Goal: Information Seeking & Learning: Learn about a topic

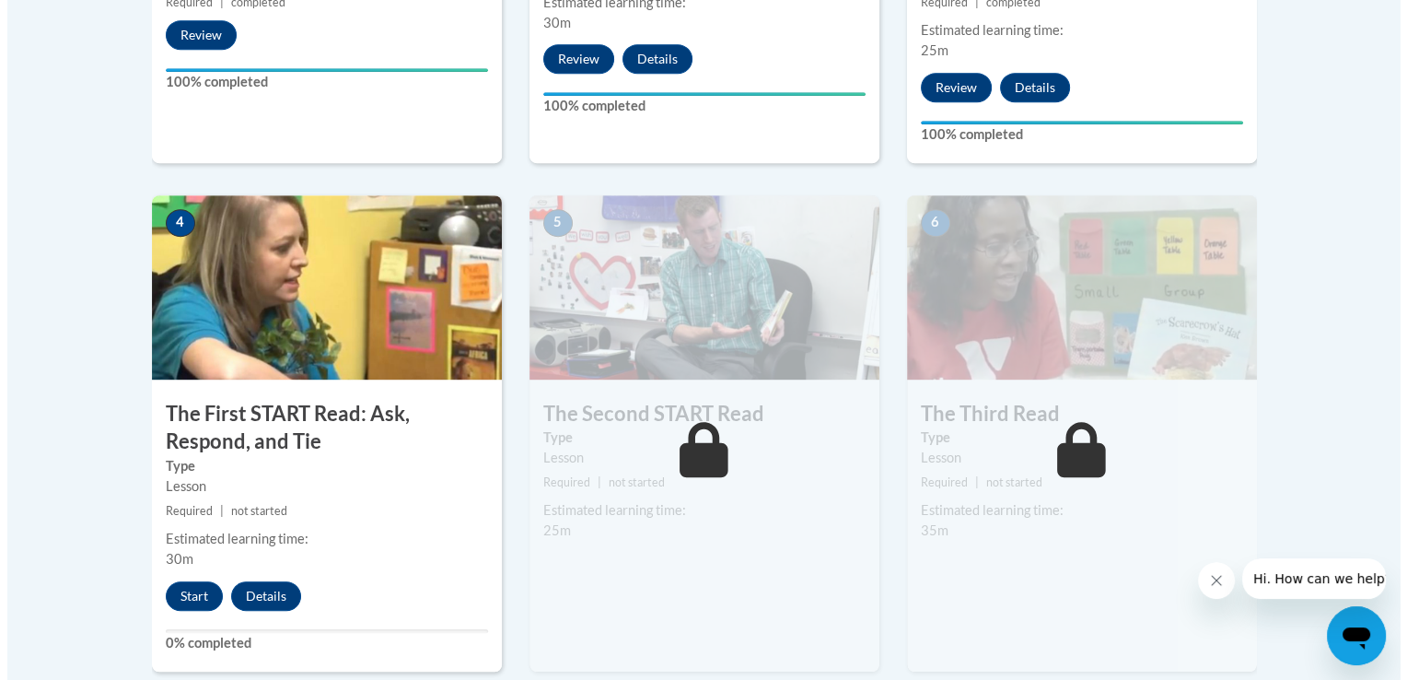
scroll to position [938, 0]
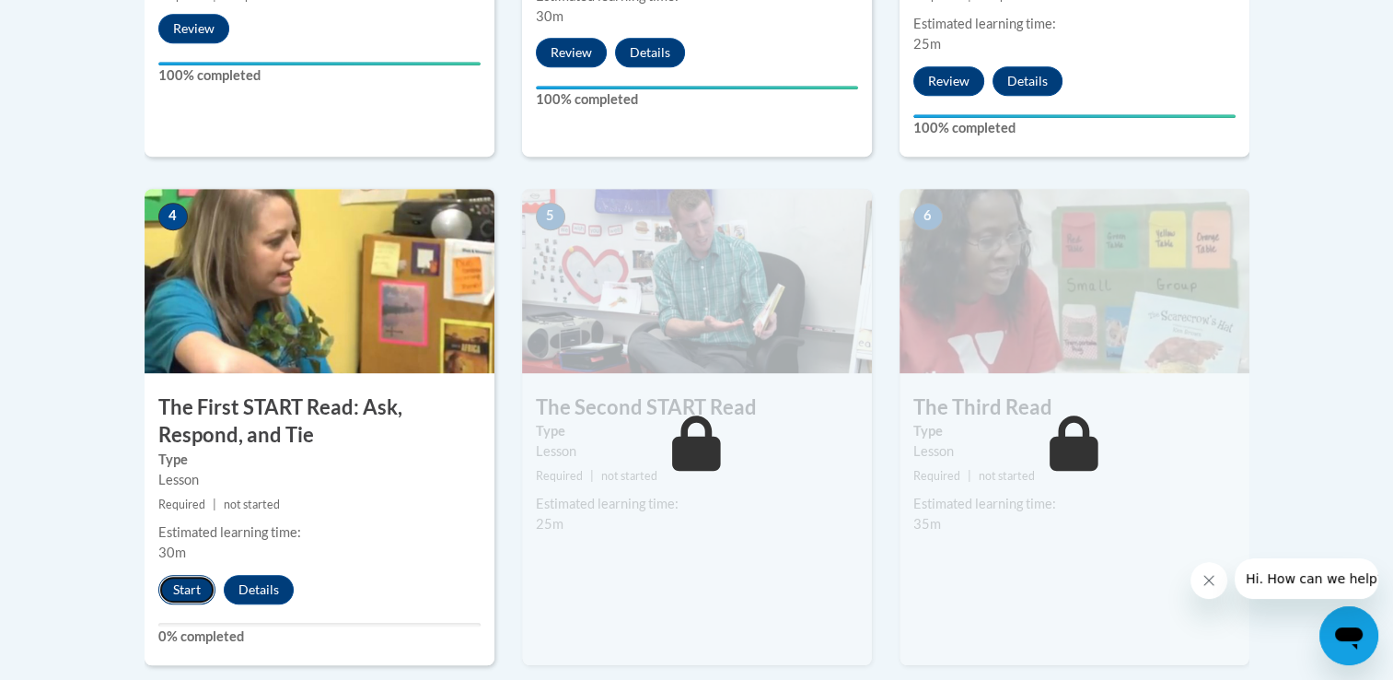
click at [173, 576] on button "Start" at bounding box center [186, 589] width 57 height 29
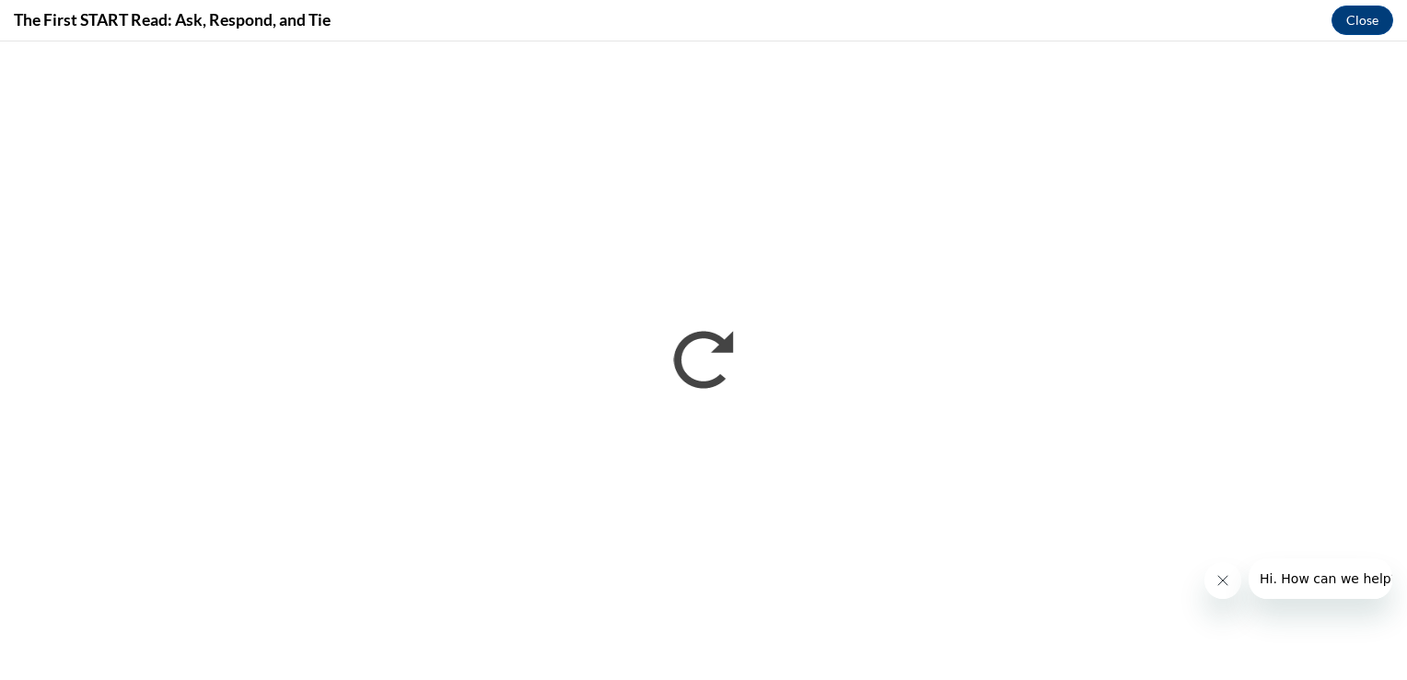
scroll to position [0, 0]
